Goal: Task Accomplishment & Management: Manage account settings

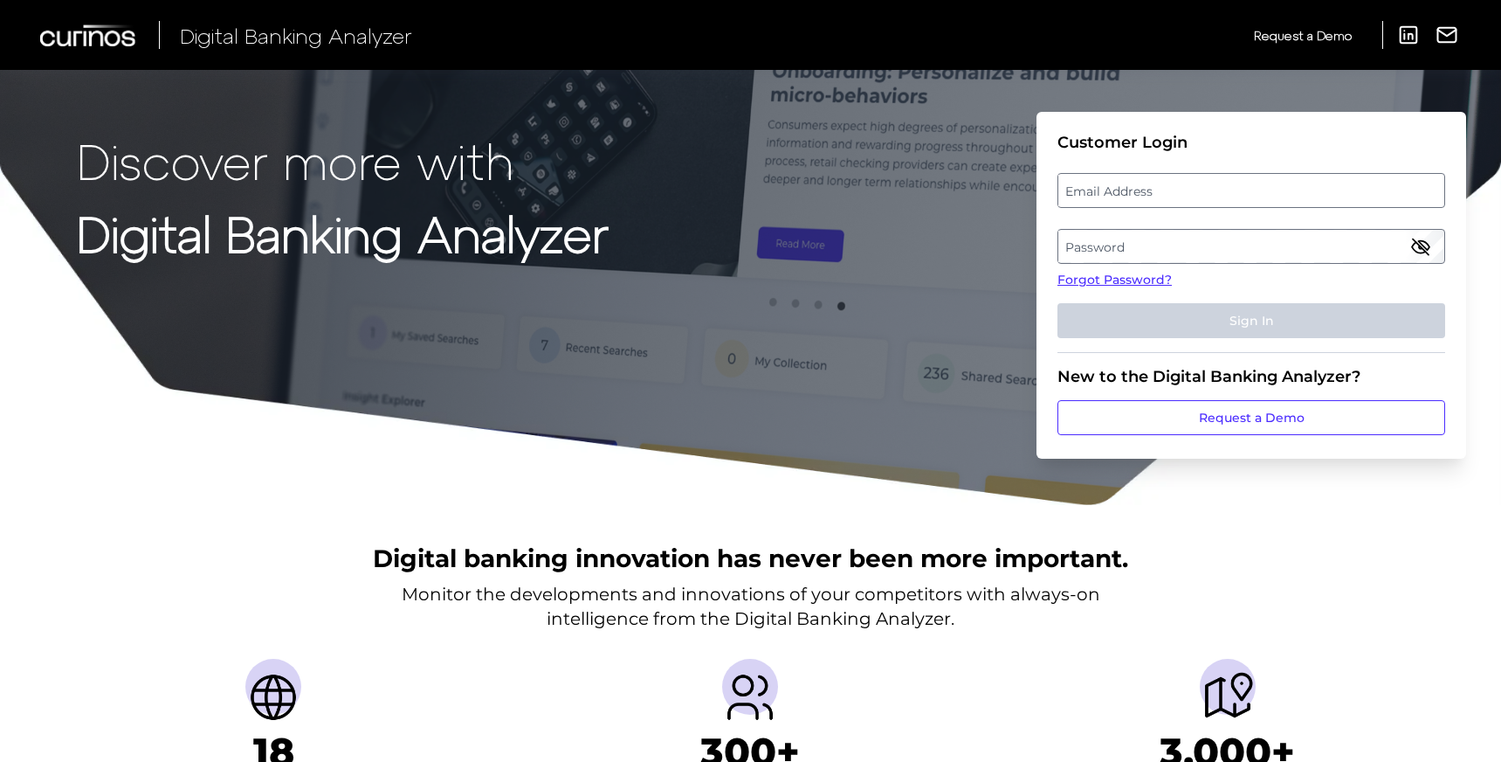
click at [1168, 195] on label "Email Address" at bounding box center [1251, 190] width 385 height 31
click at [1168, 195] on input "email" at bounding box center [1252, 190] width 388 height 35
click at [1168, 195] on input "Email Address" at bounding box center [1252, 190] width 388 height 35
type input "[PERSON_NAME][EMAIL_ADDRESS][DOMAIN_NAME]"
click at [1166, 257] on label "Password" at bounding box center [1251, 246] width 385 height 31
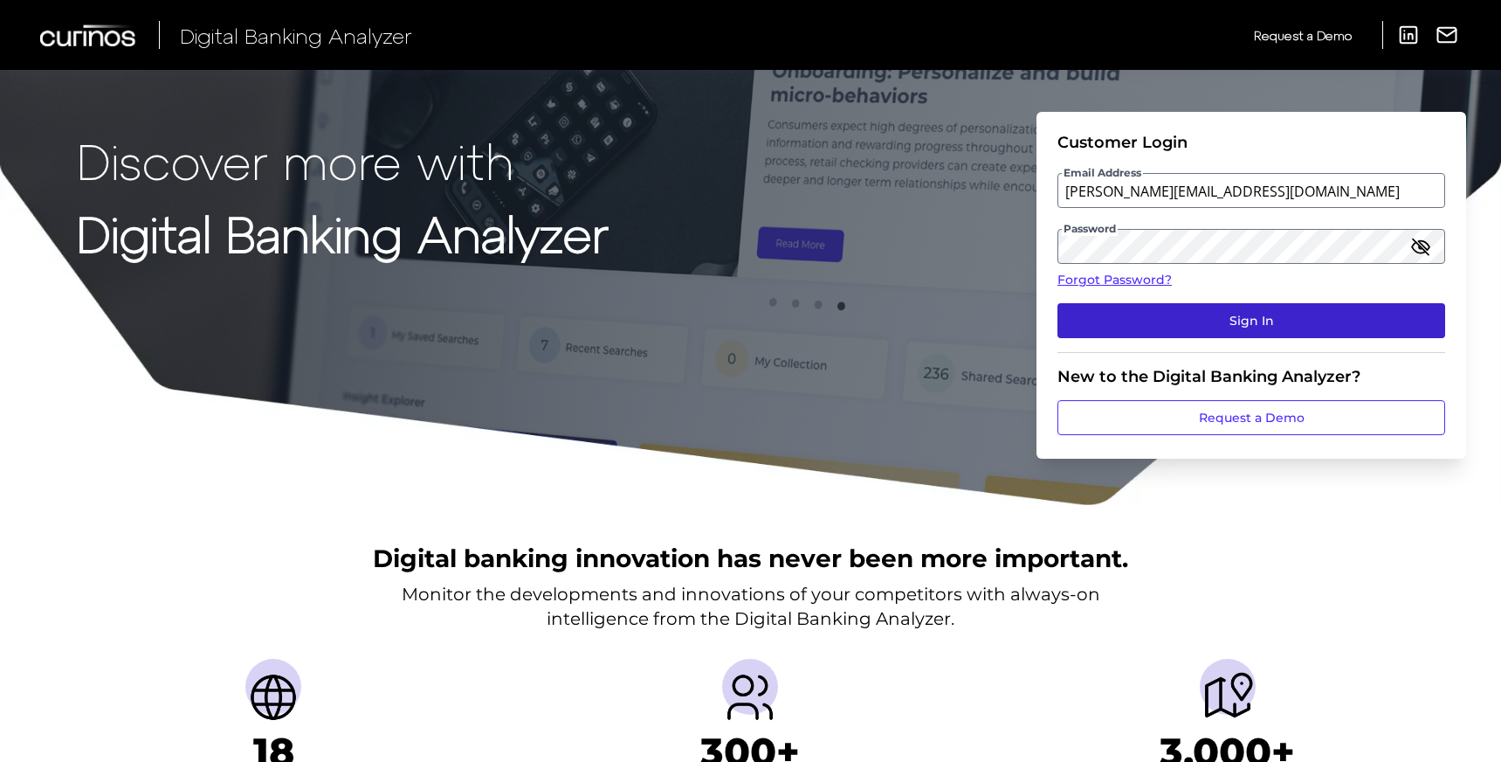
click at [1271, 326] on button "Sign In" at bounding box center [1252, 320] width 388 height 35
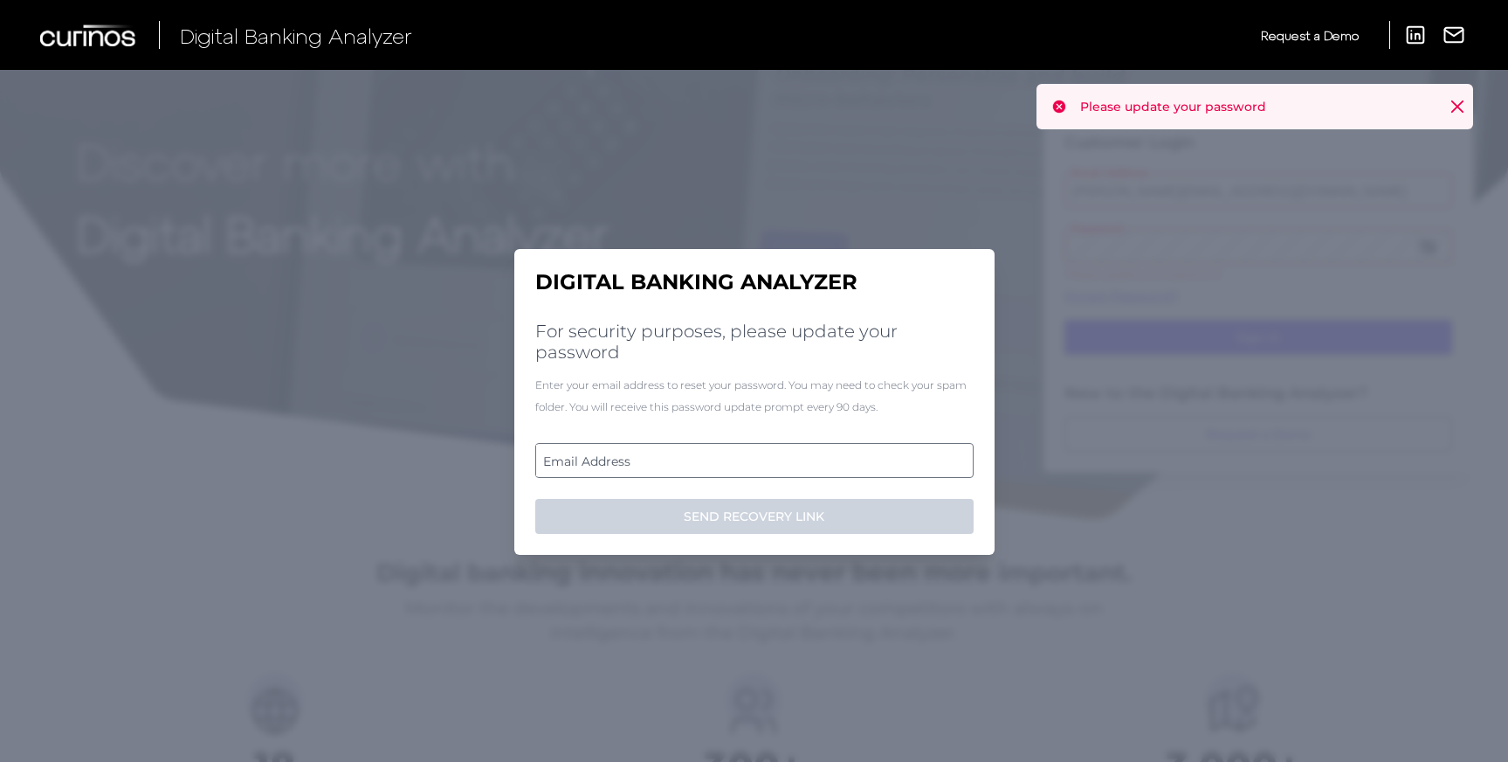
click at [559, 459] on label "Email Address" at bounding box center [754, 460] width 436 height 31
click at [559, 459] on input "email" at bounding box center [754, 460] width 438 height 35
click at [700, 374] on div "Enter your email address to reset your password. You may need to check your spa…" at bounding box center [754, 396] width 438 height 44
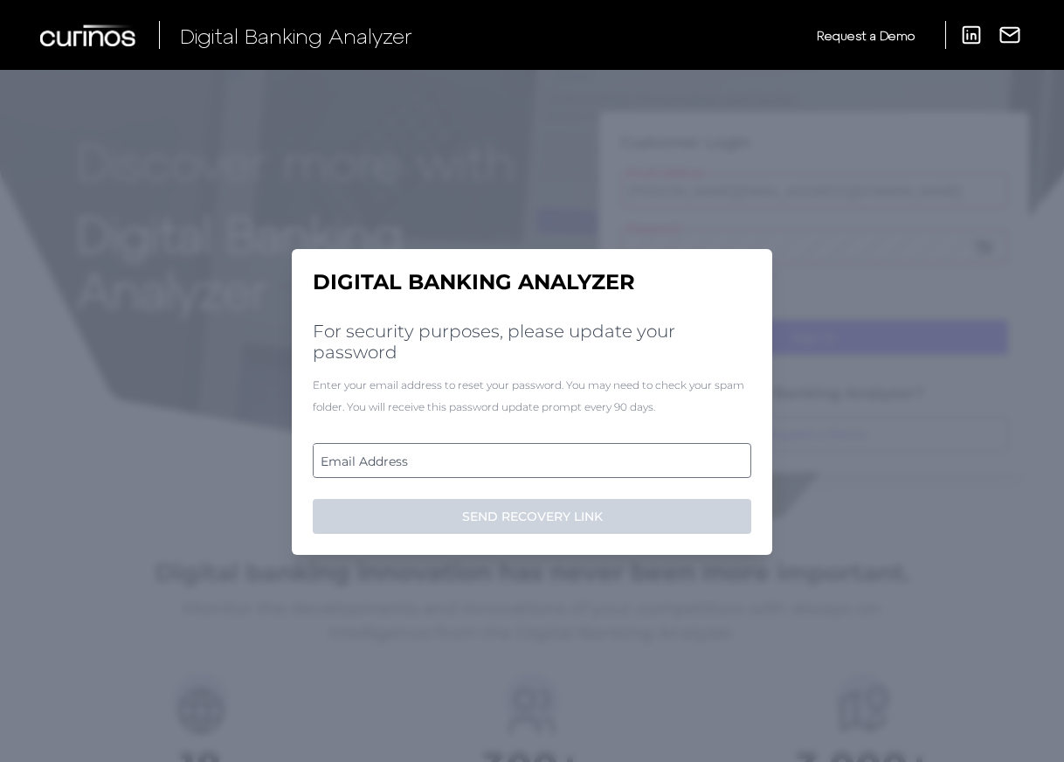
click at [396, 472] on label "Email Address" at bounding box center [532, 460] width 436 height 31
click at [396, 472] on input "email" at bounding box center [532, 460] width 438 height 35
click at [479, 447] on input "Email Address" at bounding box center [532, 460] width 438 height 35
click at [441, 329] on h2 "For security purposes, please update your password" at bounding box center [532, 342] width 438 height 42
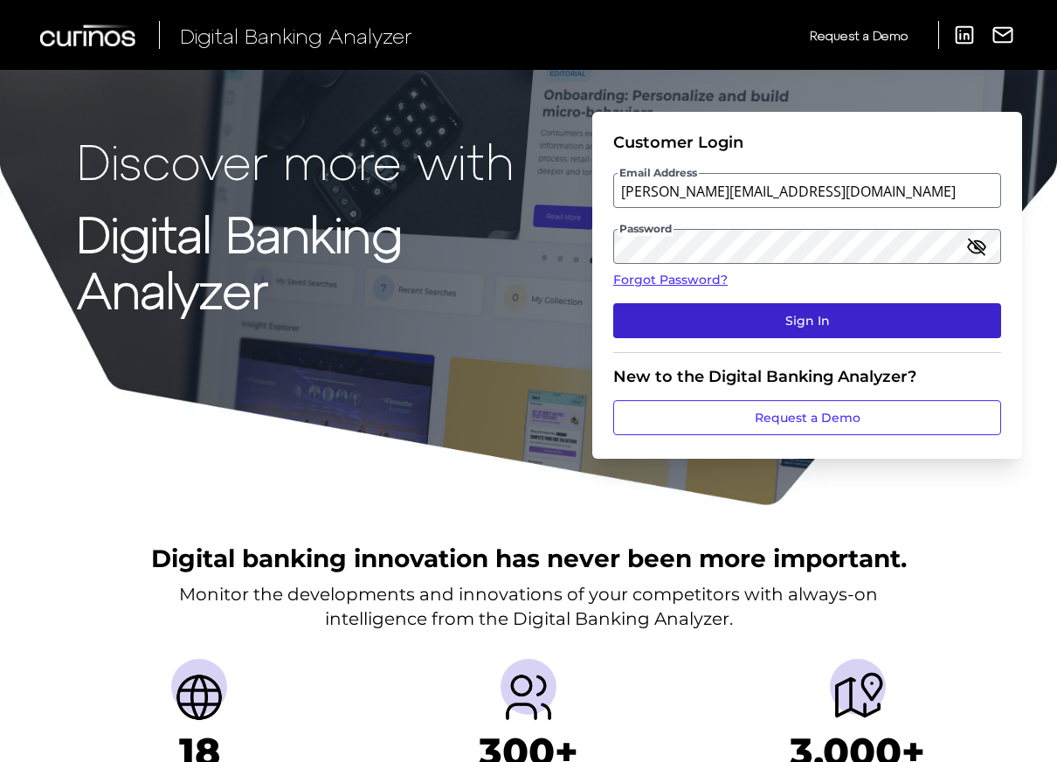
click at [781, 311] on button "Sign In" at bounding box center [807, 320] width 388 height 35
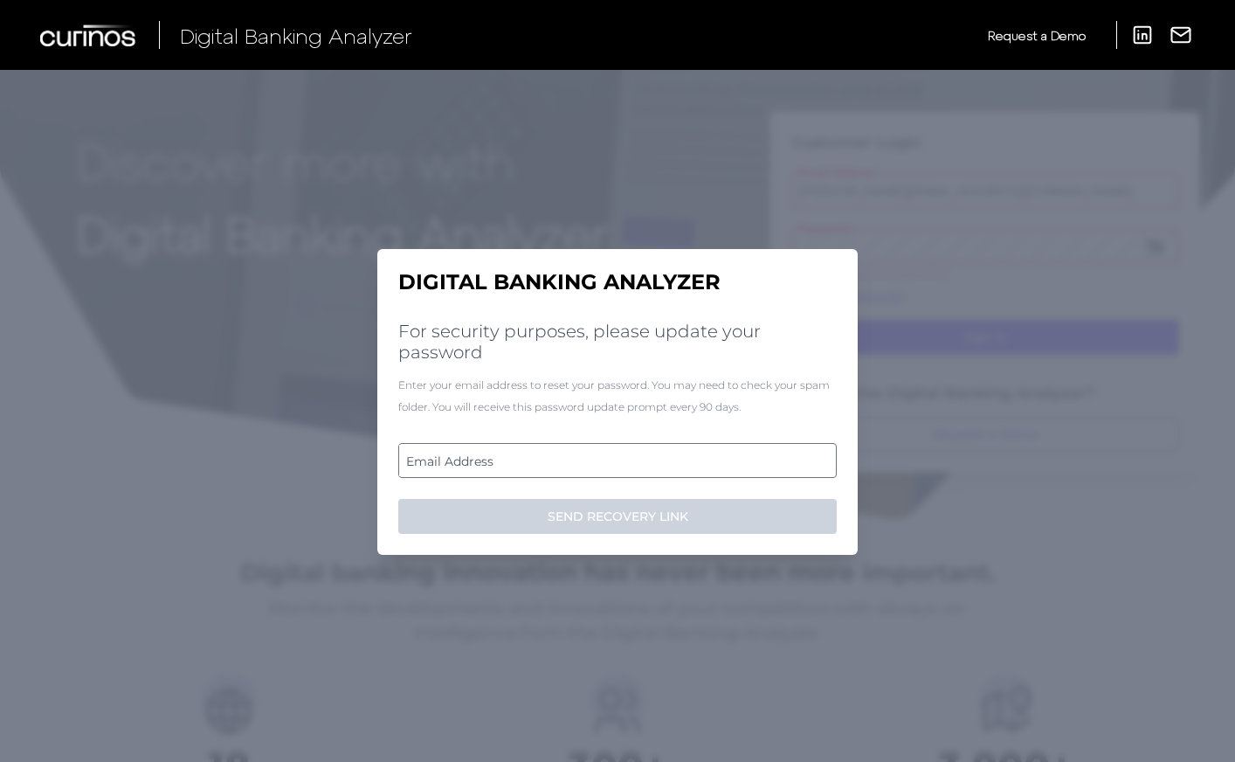
click at [471, 457] on label "Email Address" at bounding box center [617, 460] width 436 height 31
click at [471, 457] on input "email" at bounding box center [617, 460] width 438 height 35
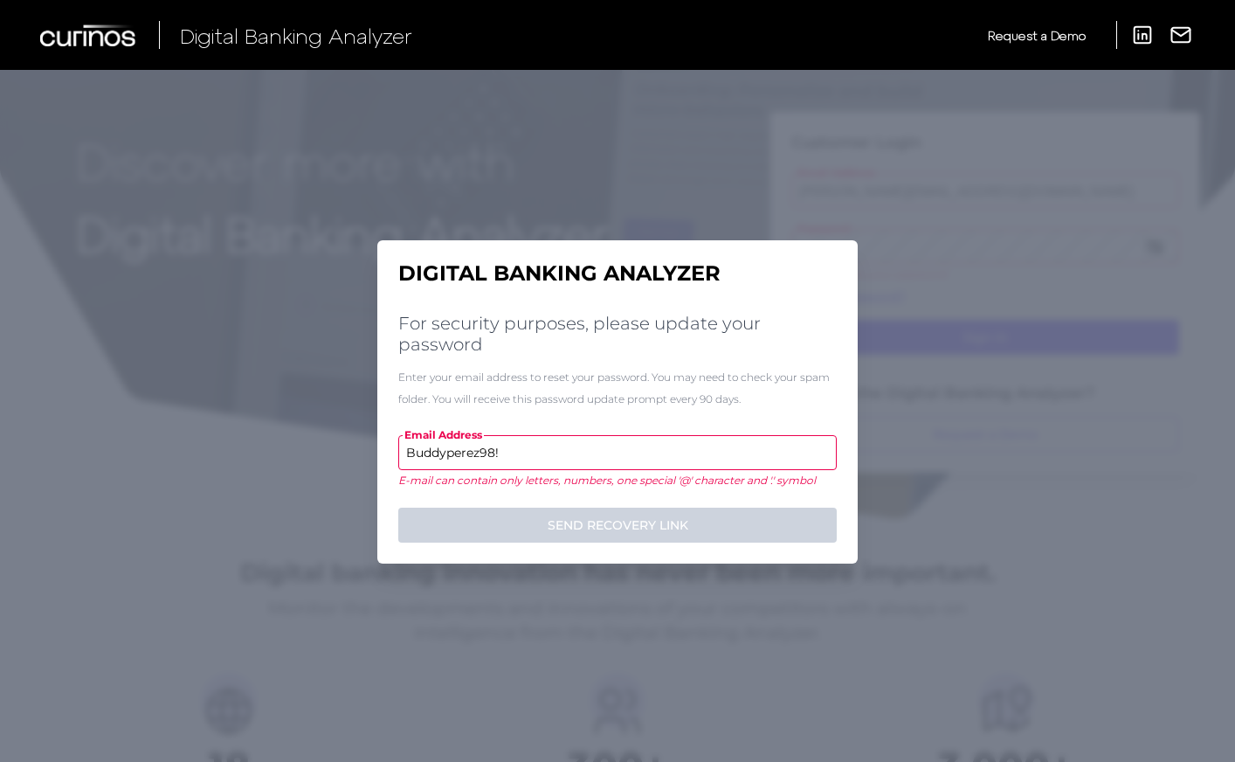
type input "Buddyperez98!!"
click at [539, 464] on input "Buddyperez98!!" at bounding box center [617, 452] width 438 height 35
drag, startPoint x: 493, startPoint y: 451, endPoint x: 483, endPoint y: 447, distance: 11.0
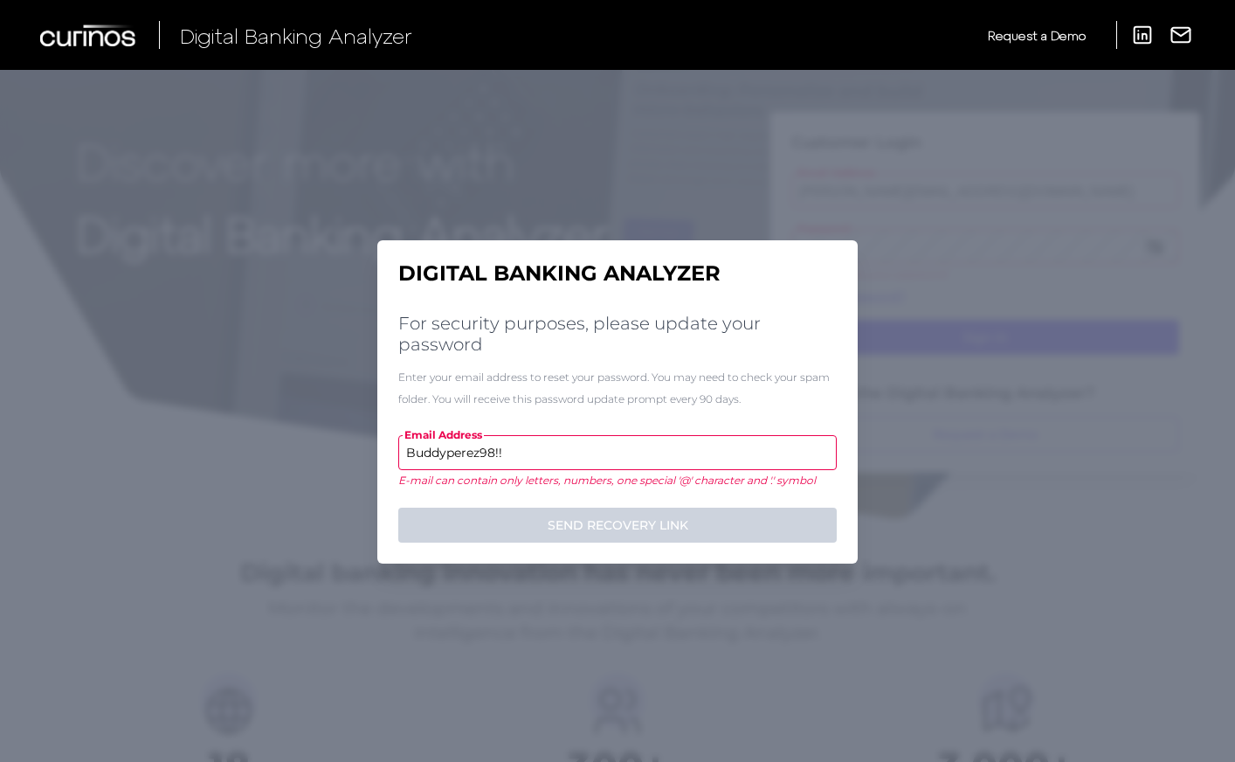
click at [483, 447] on input "Buddyperez98!!" at bounding box center [617, 452] width 438 height 35
click at [467, 462] on input "Buddyperez98!!" at bounding box center [617, 452] width 438 height 35
click at [485, 453] on input "Buddyperez98!!" at bounding box center [617, 452] width 438 height 35
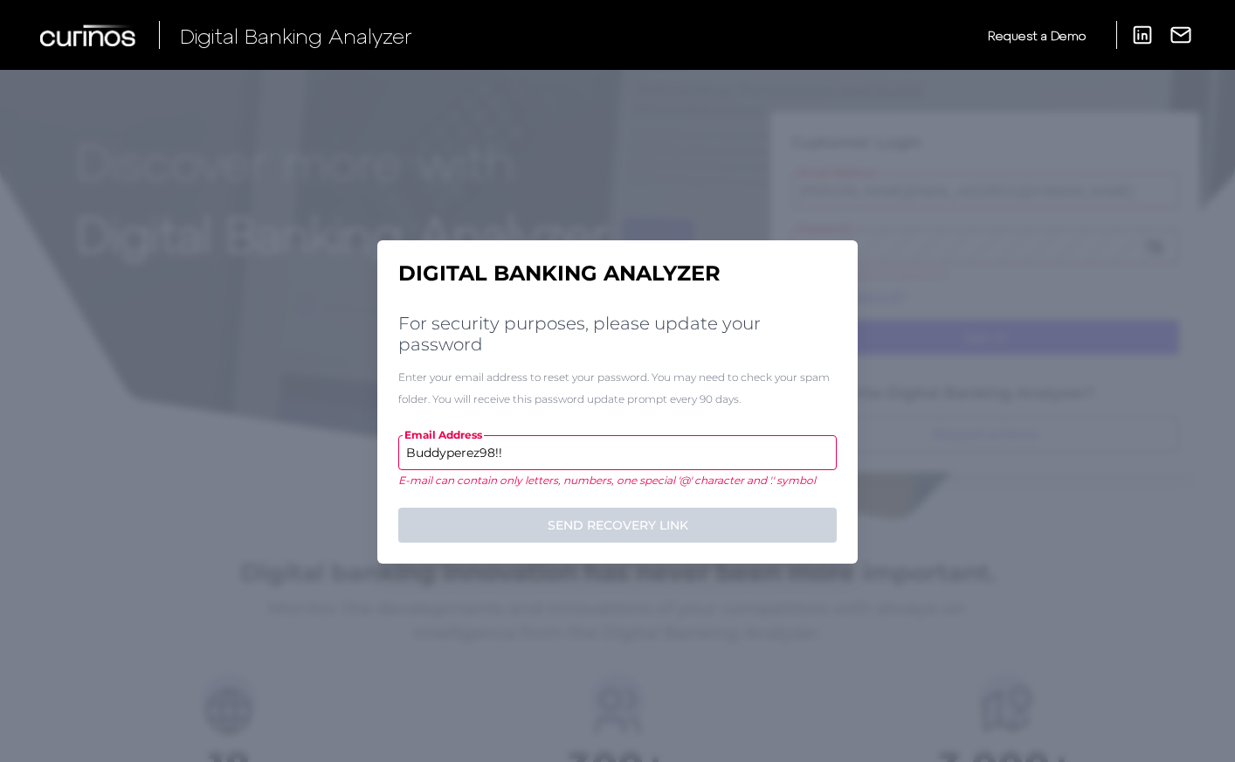
click at [485, 453] on input "Buddyperez98!!" at bounding box center [617, 452] width 438 height 35
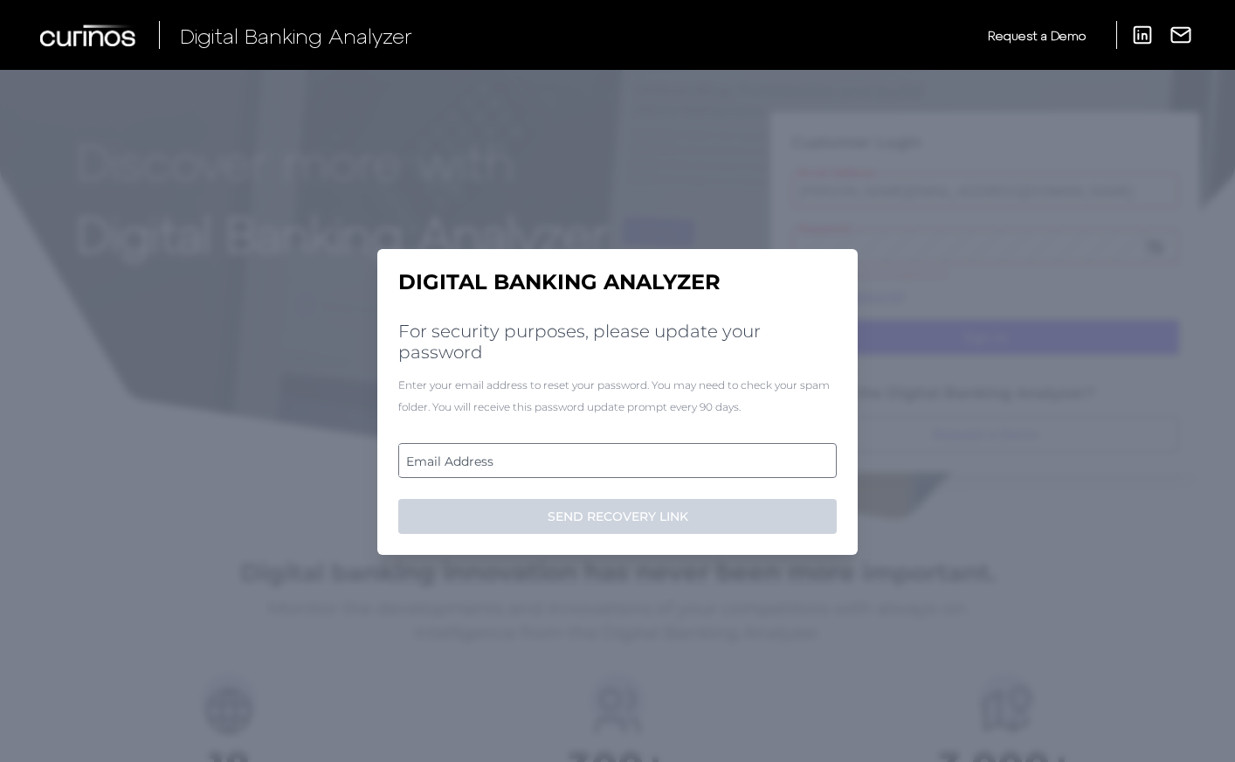
click at [613, 454] on label "Email Address" at bounding box center [617, 460] width 436 height 31
click at [613, 454] on input "email" at bounding box center [617, 460] width 438 height 35
paste input "jacqueline.perez2@aexp.com"
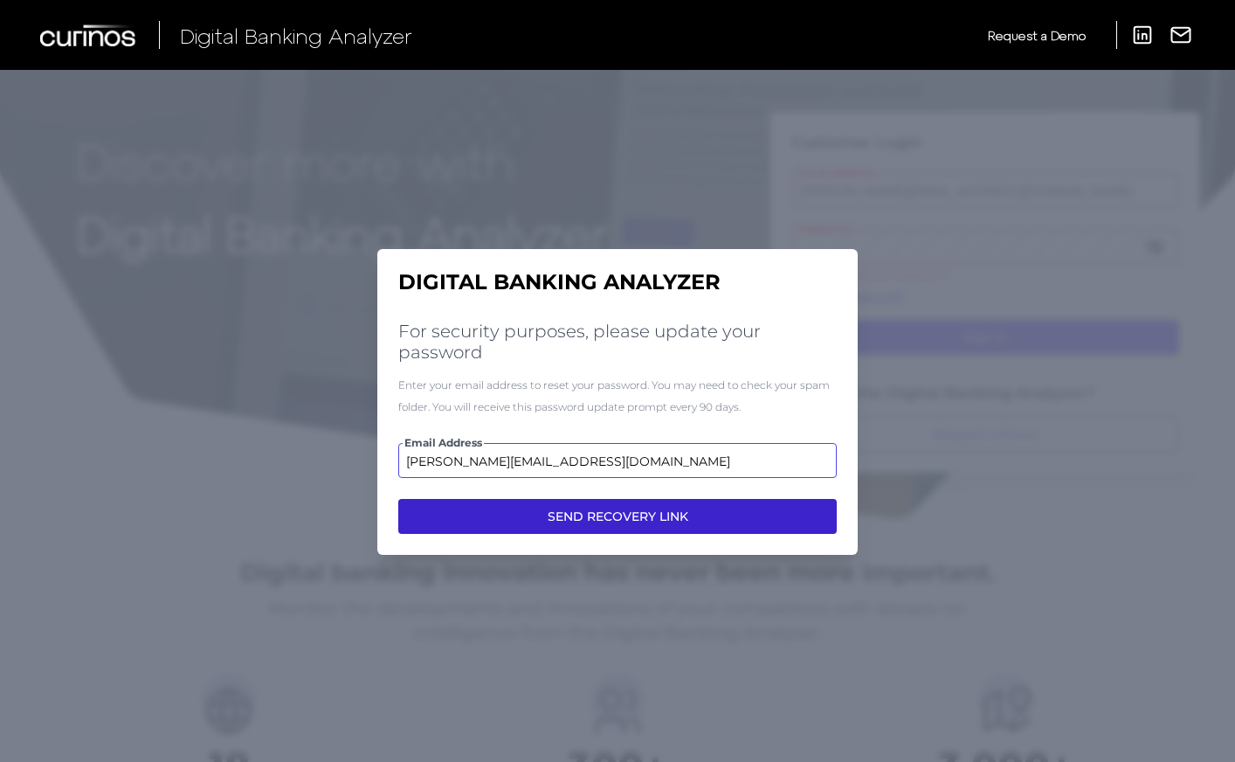
type input "jacqueline.perez2@aexp.com"
click at [617, 515] on button "SEND RECOVERY LINK" at bounding box center [617, 516] width 438 height 35
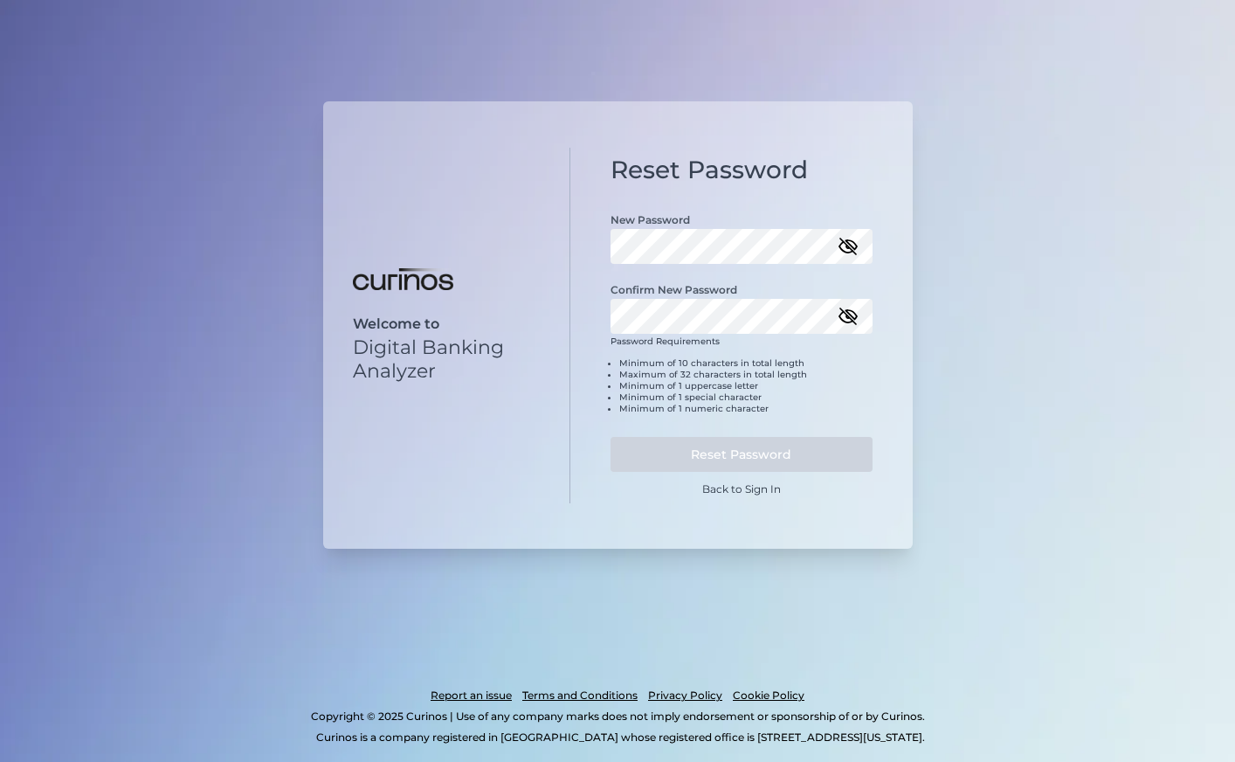
click at [856, 244] on icon "button" at bounding box center [847, 246] width 17 height 12
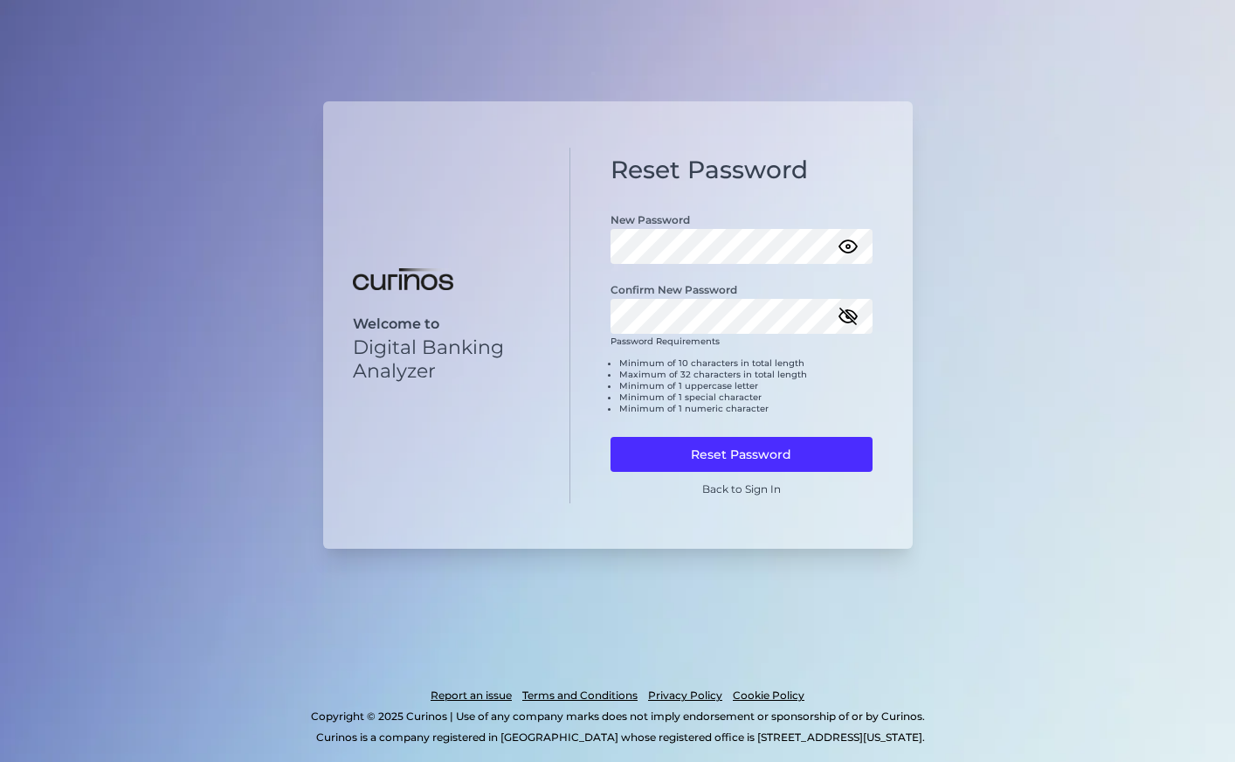
click at [845, 321] on icon "button" at bounding box center [847, 316] width 17 height 12
click at [609, 316] on div "Reset Password New Password Confirm New Password Password Requirements Minimum …" at bounding box center [741, 326] width 342 height 356
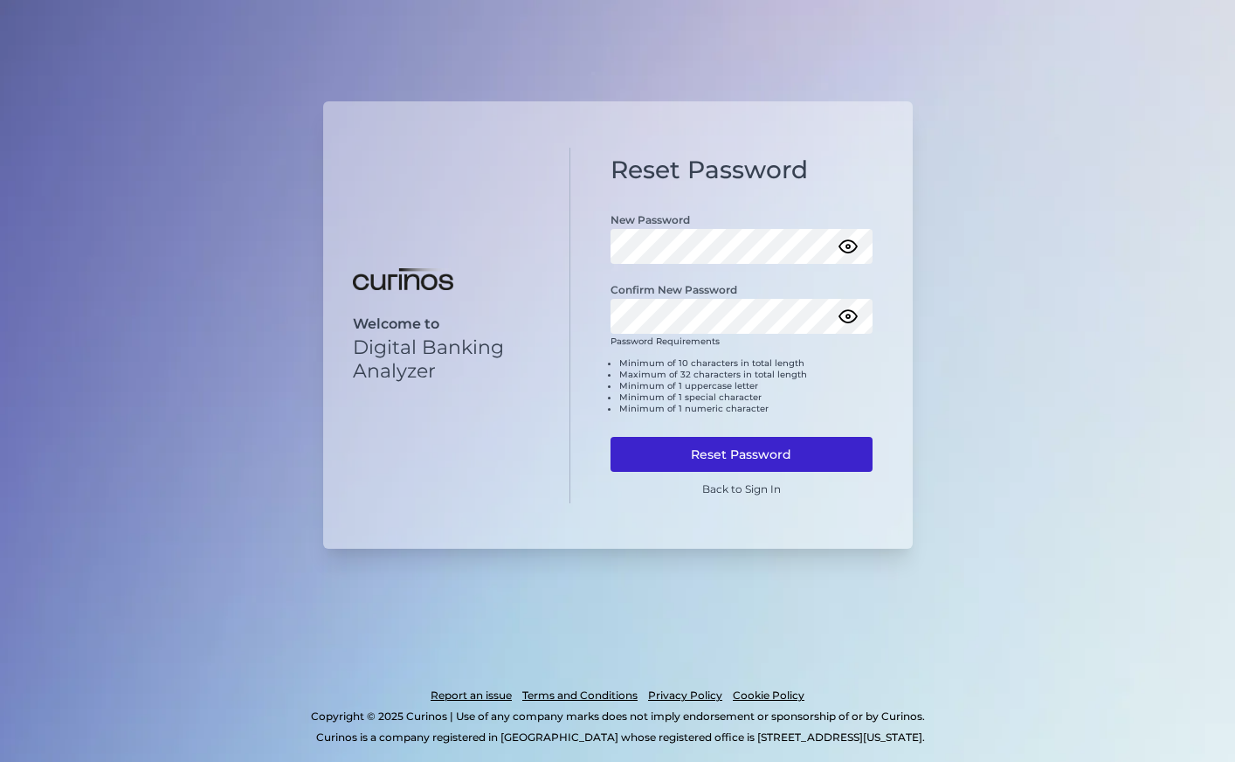
click at [750, 455] on button "Reset Password" at bounding box center [742, 454] width 262 height 35
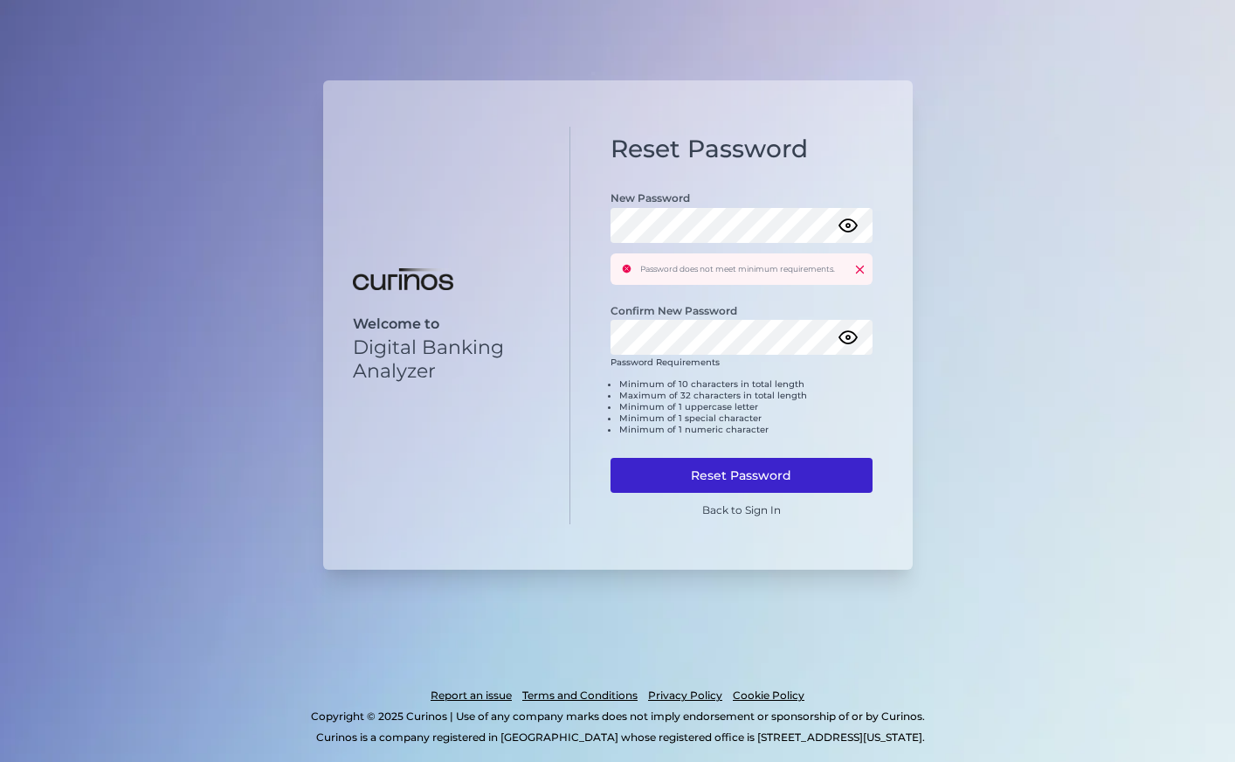
click at [717, 474] on button "Reset Password" at bounding box center [742, 475] width 262 height 35
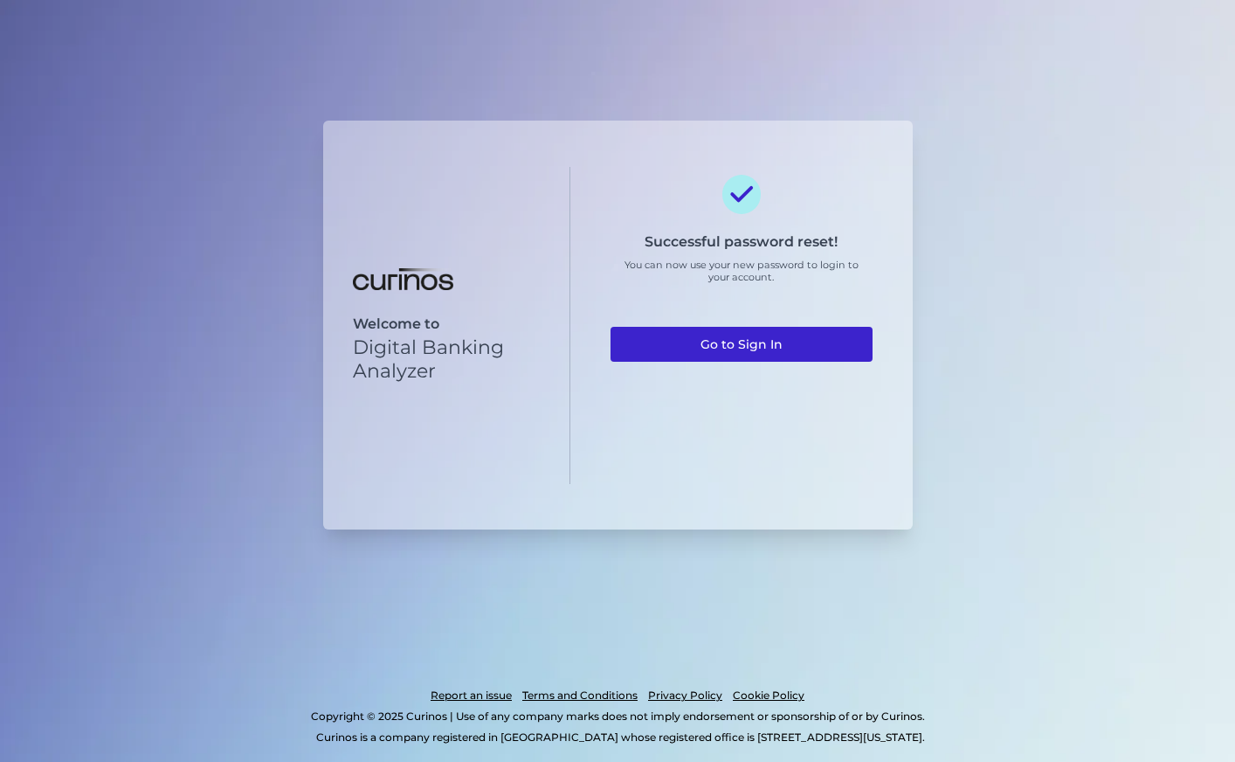
click at [735, 348] on link "Go to Sign In" at bounding box center [742, 344] width 262 height 35
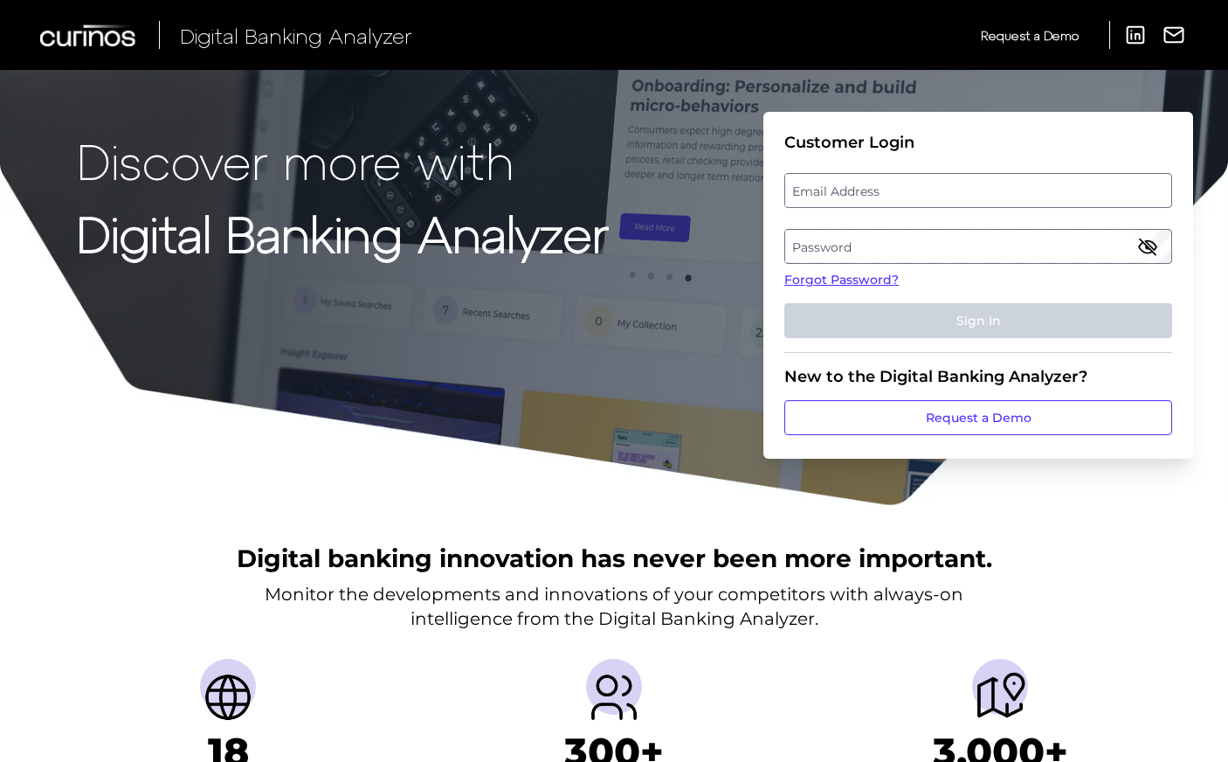
click at [902, 191] on label "Email Address" at bounding box center [977, 190] width 385 height 31
click at [902, 191] on input "email" at bounding box center [978, 190] width 388 height 35
type input "j"
paste input "jacqueline.perez2@aexp.com"
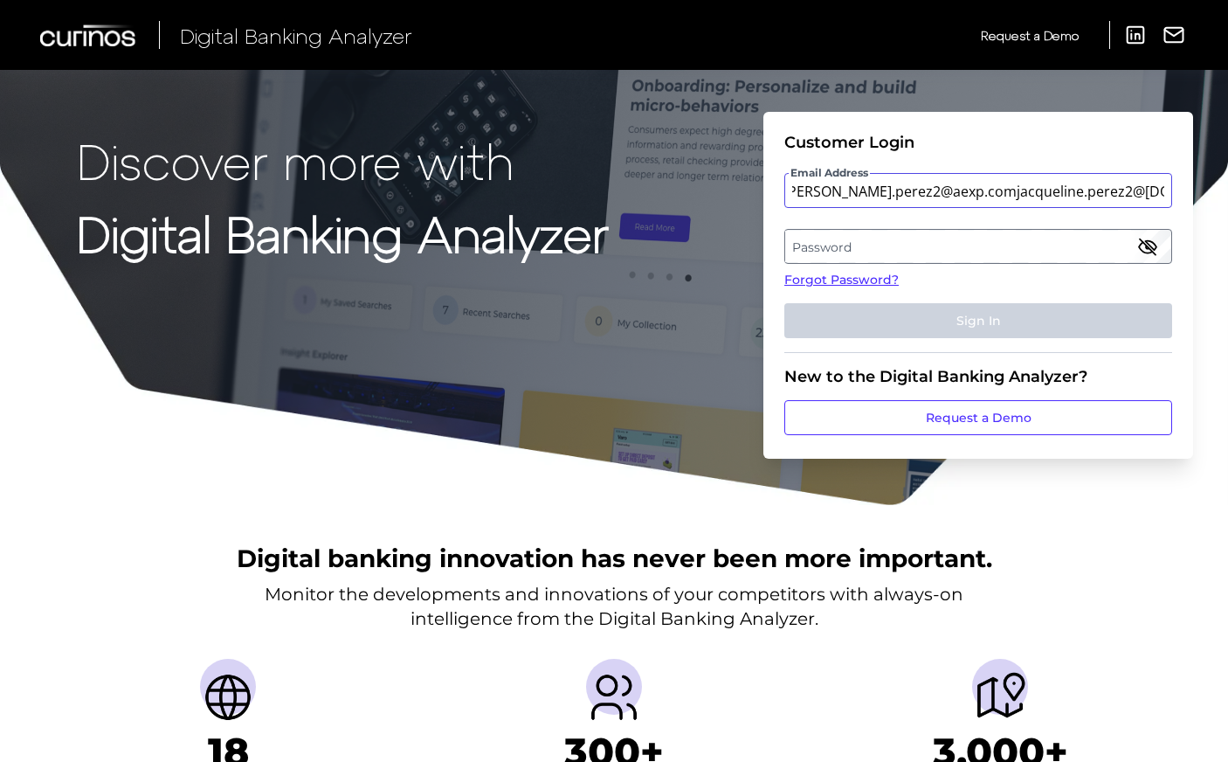
drag, startPoint x: 975, startPoint y: 191, endPoint x: 1319, endPoint y: 217, distance: 345.1
type input "jacqueline.perez2@aexp.com"
click at [895, 239] on label "Password" at bounding box center [977, 246] width 385 height 31
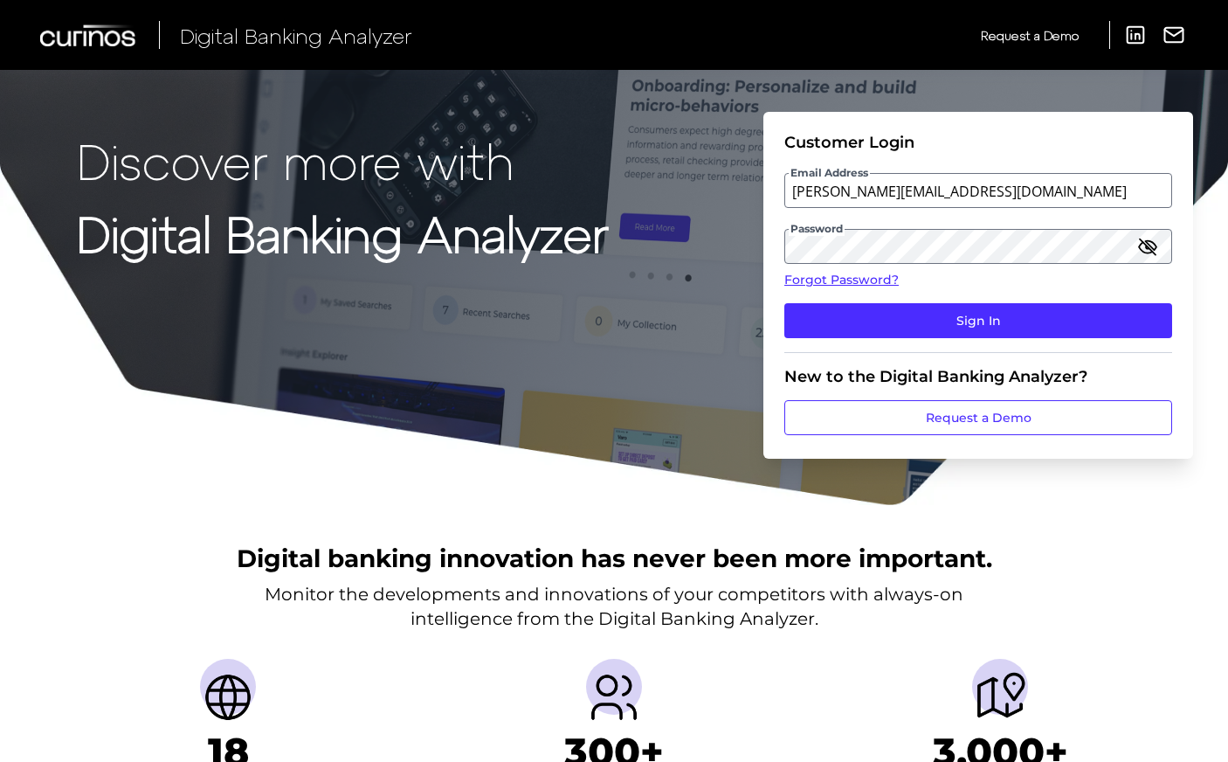
click at [1145, 236] on icon "button" at bounding box center [1147, 246] width 21 height 21
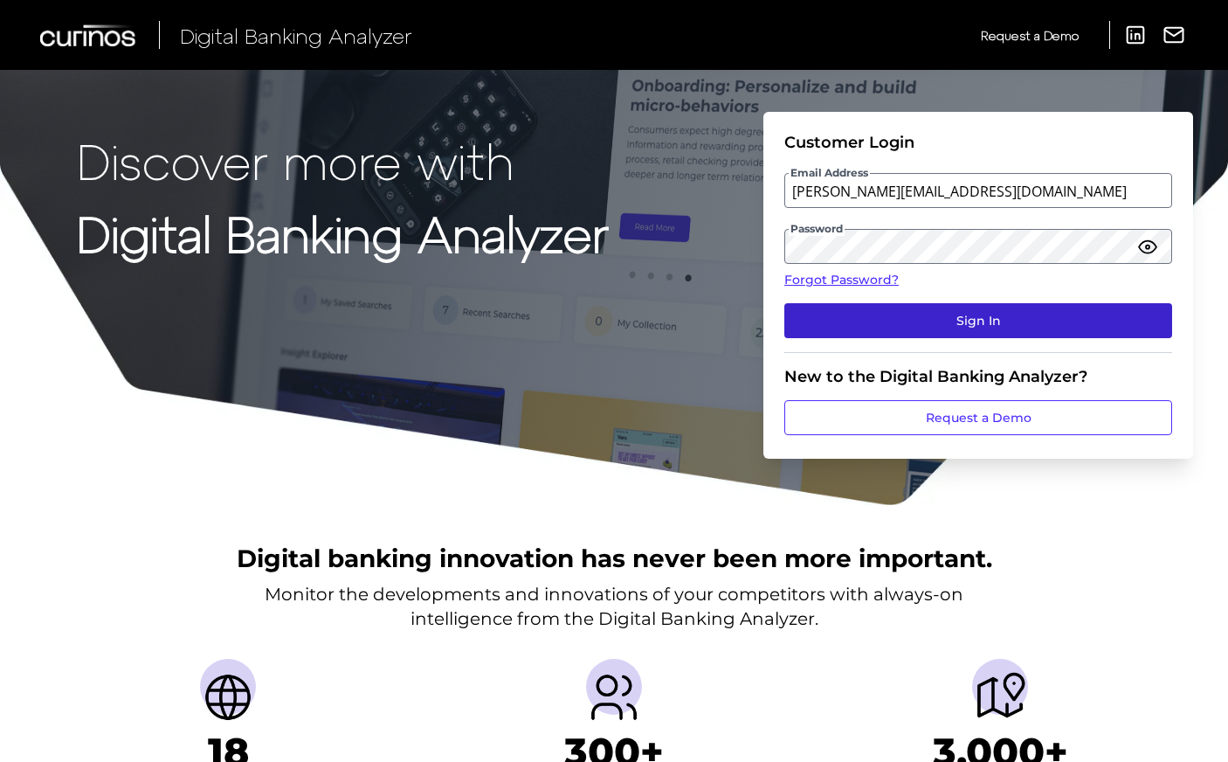
click at [970, 321] on button "Sign In" at bounding box center [978, 320] width 388 height 35
